Goal: Task Accomplishment & Management: Manage account settings

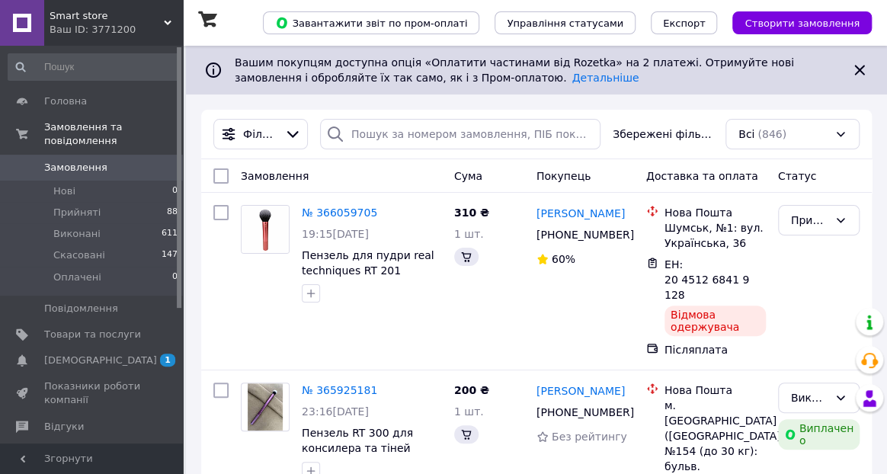
click at [64, 354] on span "[DEMOGRAPHIC_DATA]" at bounding box center [100, 361] width 113 height 14
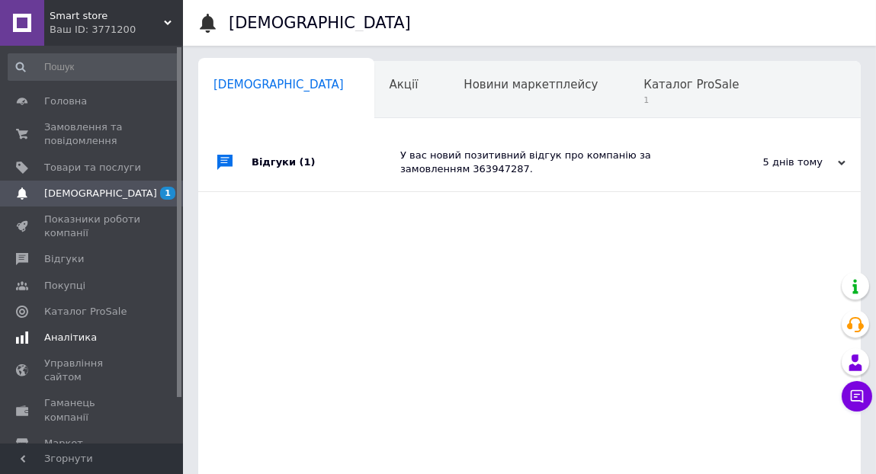
scroll to position [0, 8]
click at [636, 88] on span "Каталог ProSale" at bounding box center [683, 85] width 95 height 14
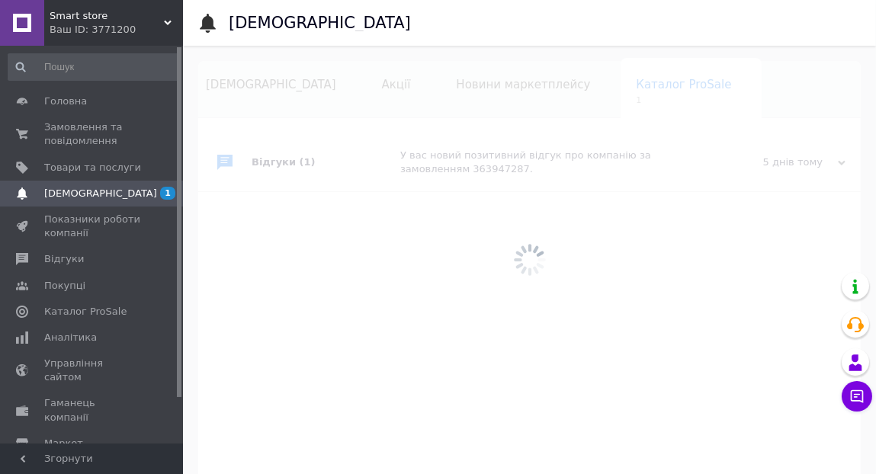
scroll to position [0, 105]
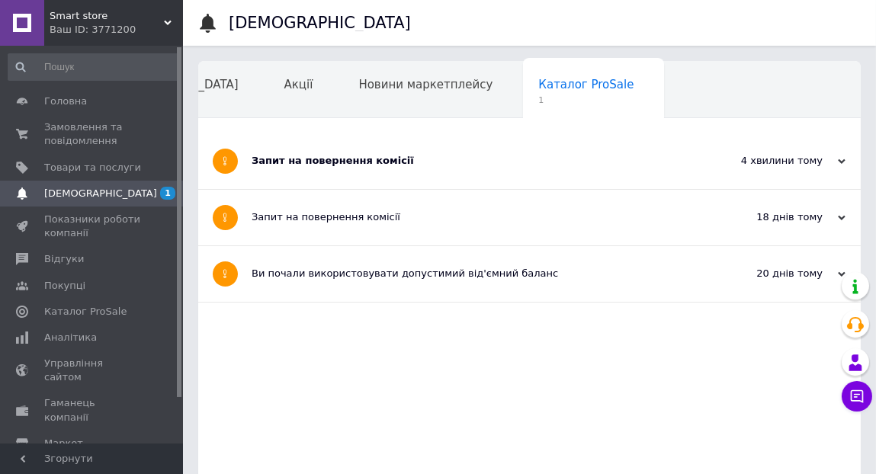
click at [364, 158] on div "Запит на повернення комісії" at bounding box center [472, 161] width 441 height 14
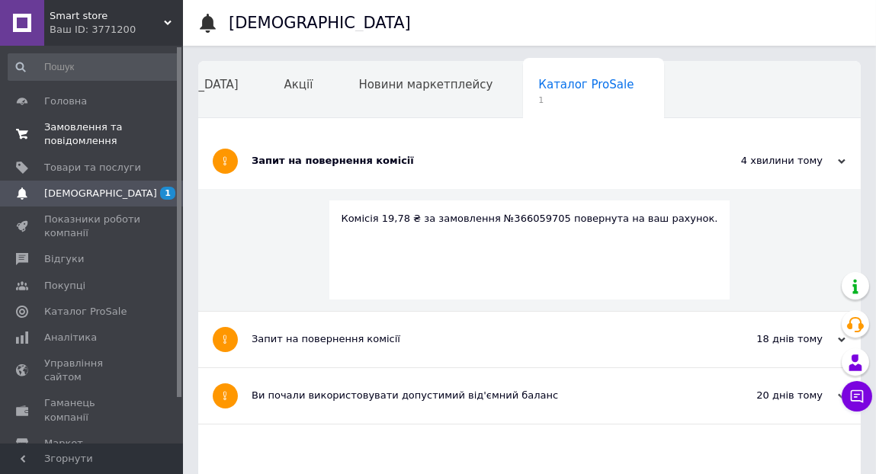
click at [68, 132] on span "Замовлення та повідомлення" at bounding box center [92, 133] width 97 height 27
